Goal: Information Seeking & Learning: Learn about a topic

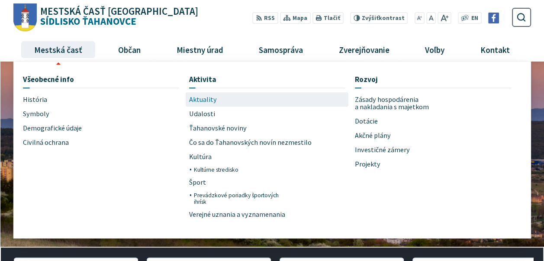
click at [201, 101] on span "Aktuality" at bounding box center [203, 99] width 28 height 14
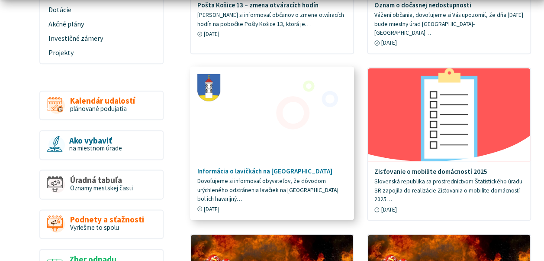
scroll to position [520, 0]
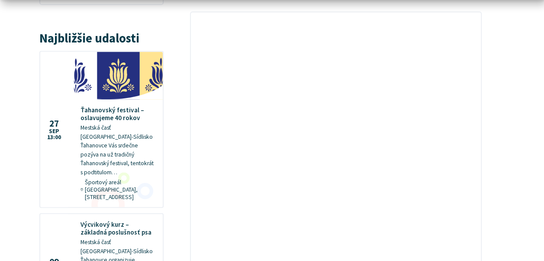
scroll to position [910, 0]
